Goal: Transaction & Acquisition: Purchase product/service

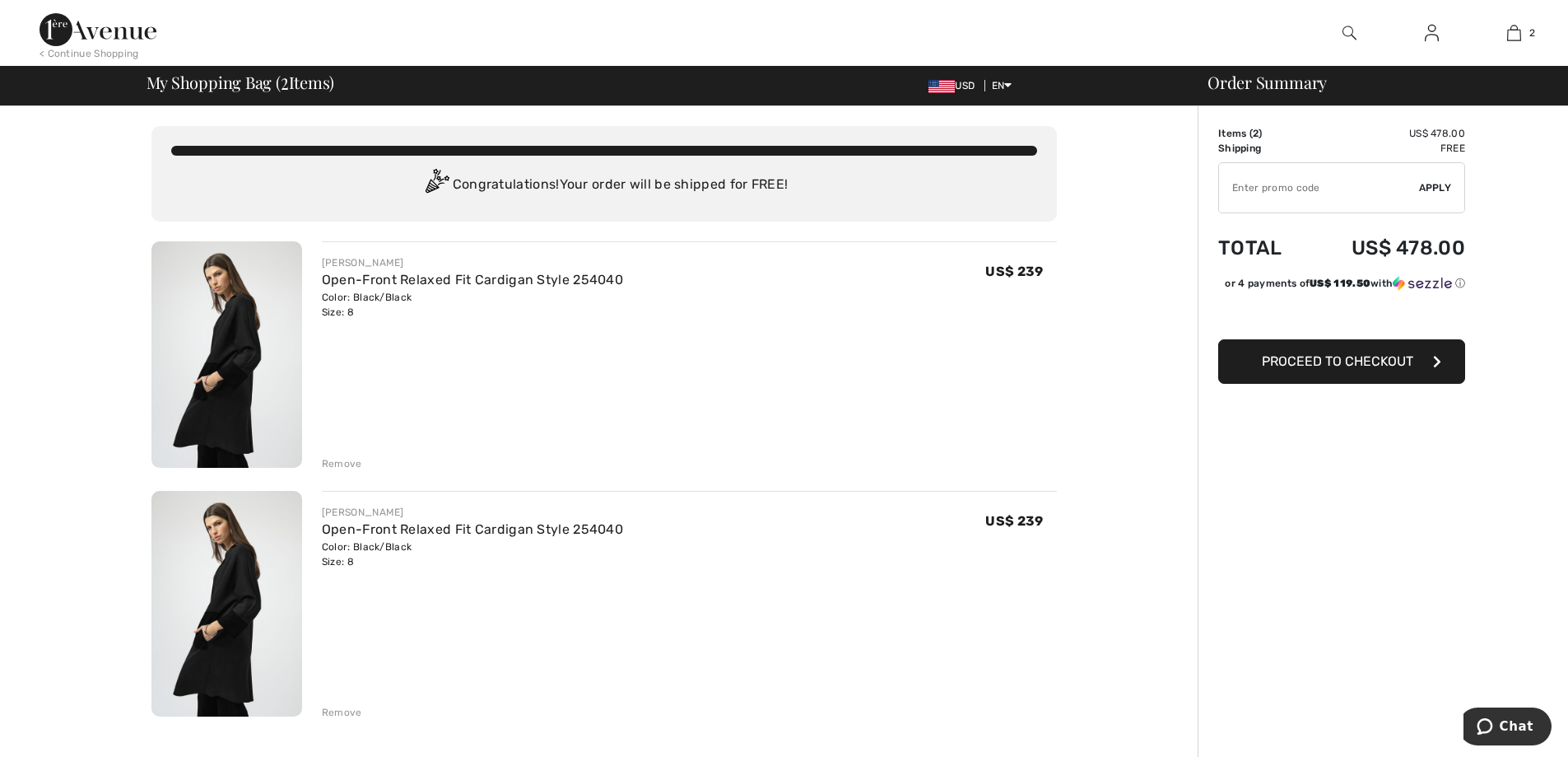
click at [334, 461] on div "Remove" at bounding box center [342, 464] width 40 height 15
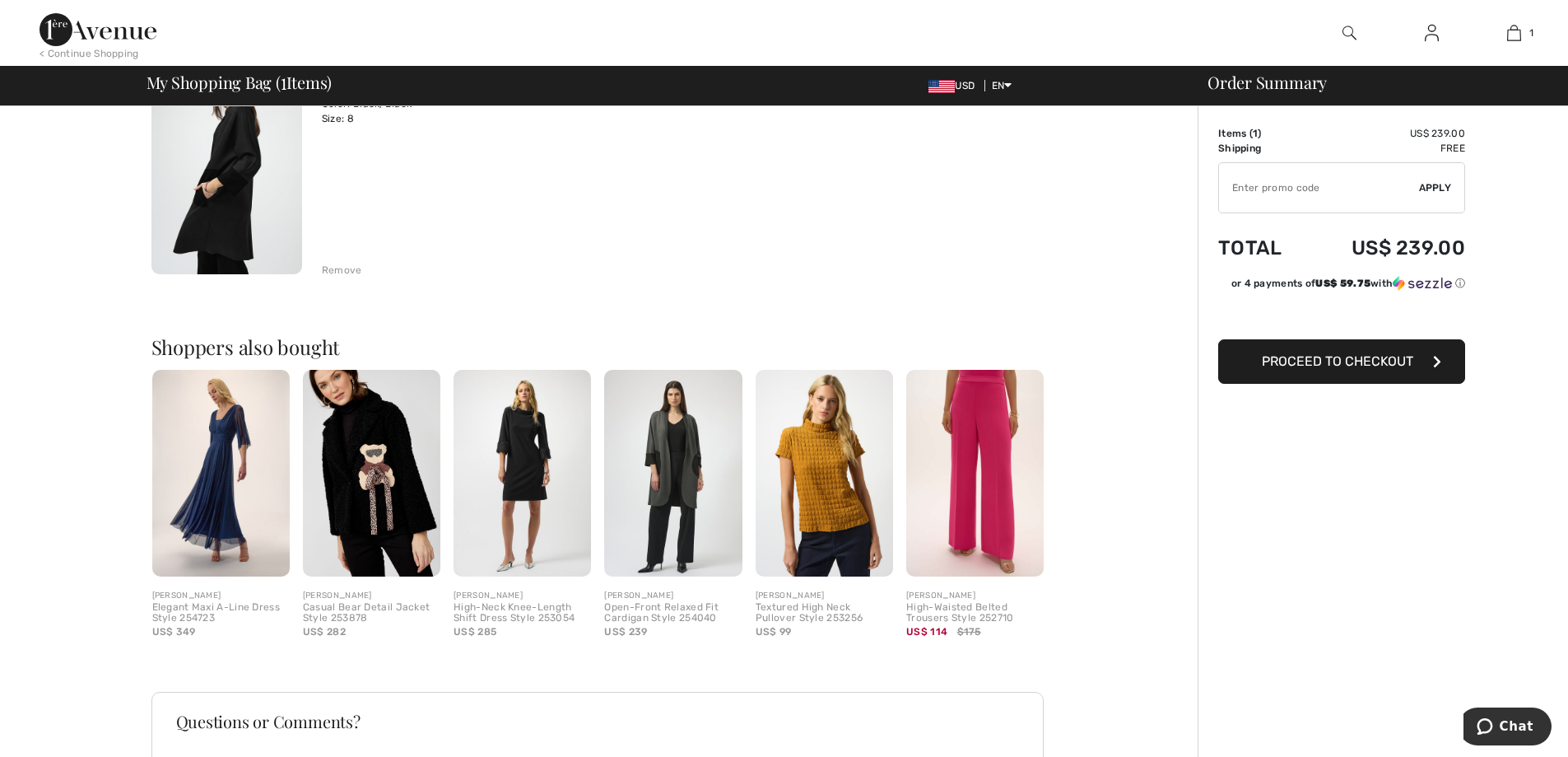
scroll to position [247, 0]
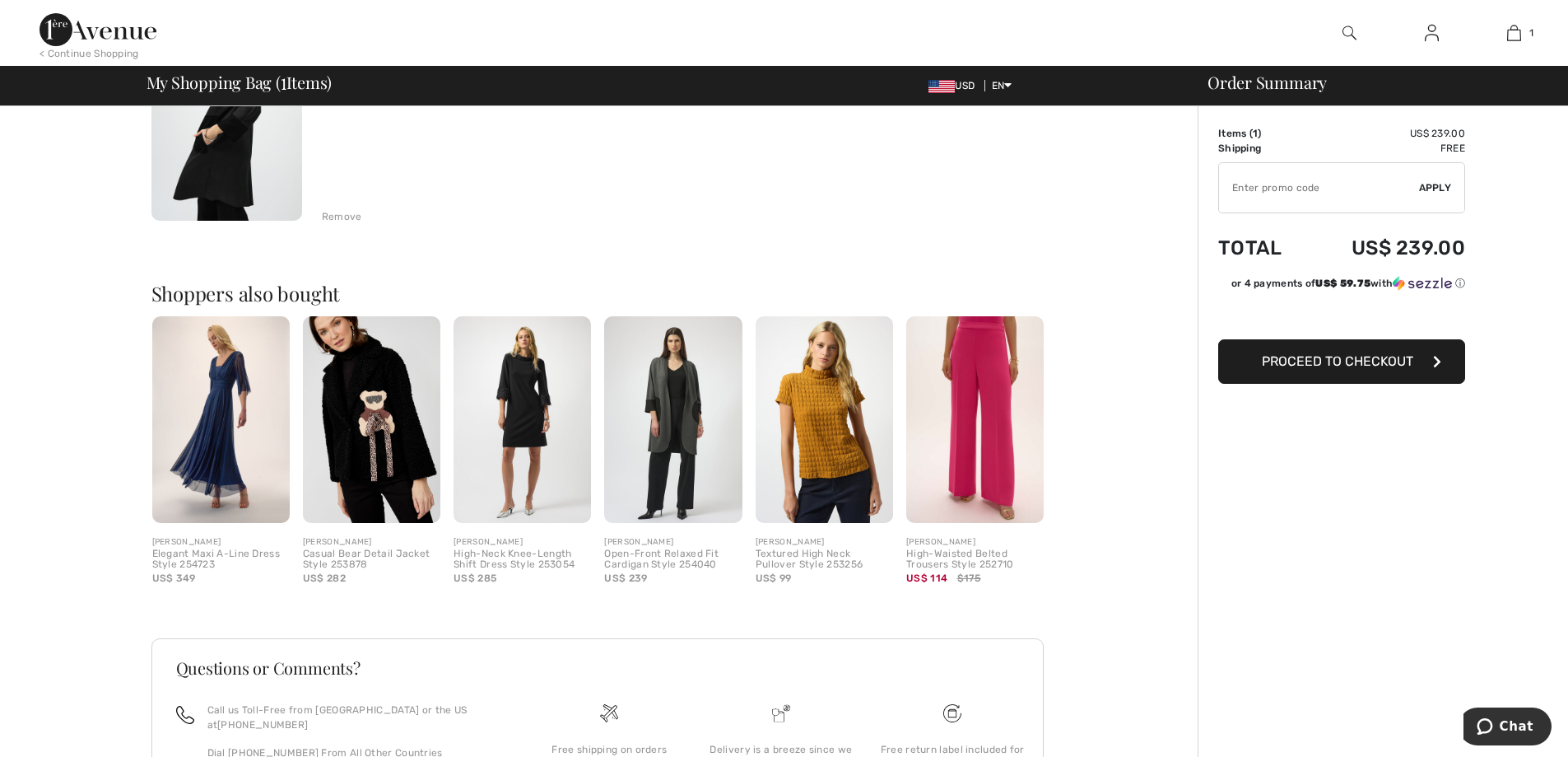
click at [708, 407] on img at bounding box center [672, 419] width 137 height 206
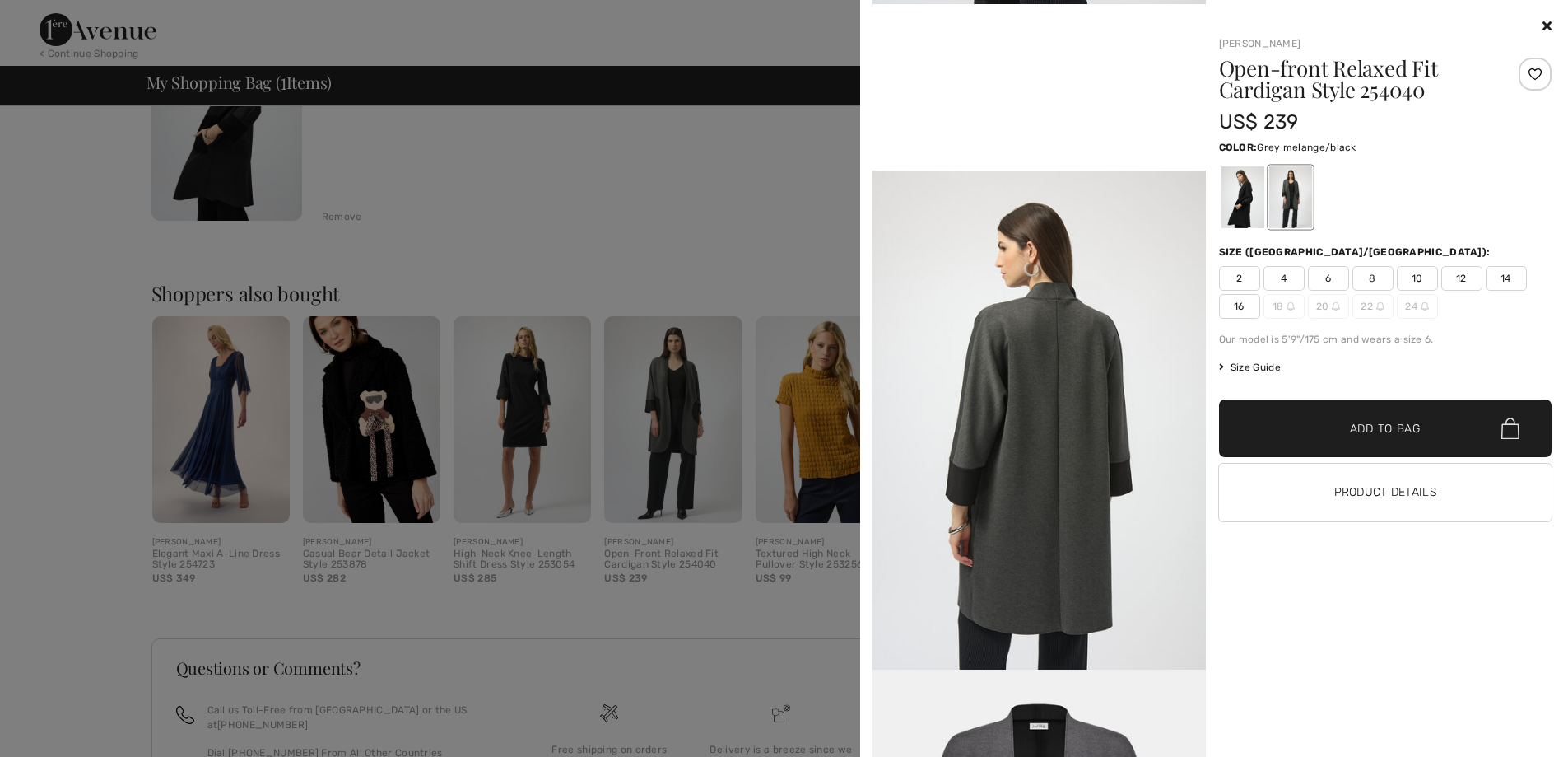
scroll to position [989, 0]
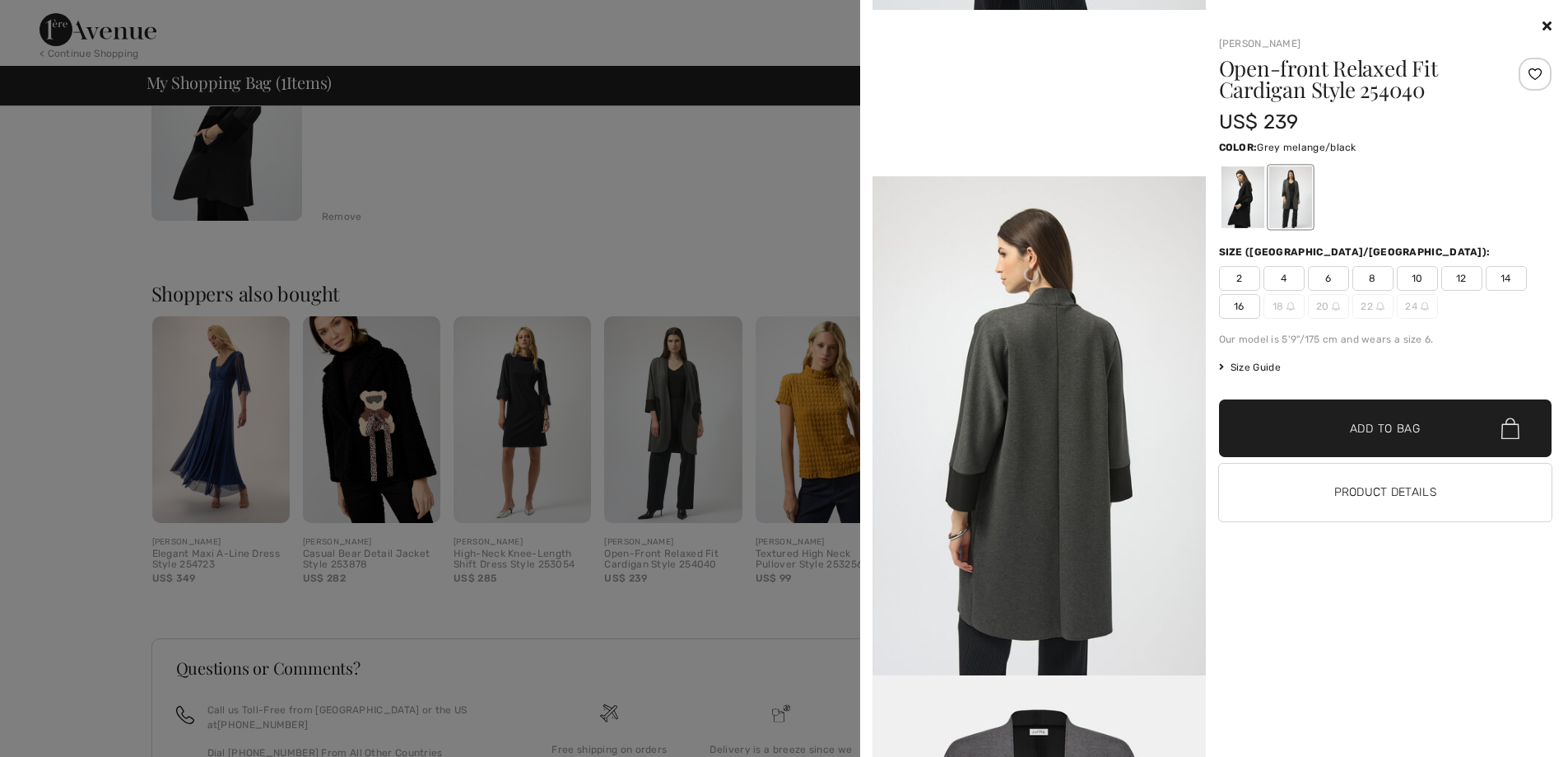
click at [1390, 282] on span "8" at bounding box center [1373, 278] width 41 height 24
click at [1379, 432] on span "Add to Bag" at bounding box center [1385, 429] width 71 height 18
